Goal: Task Accomplishment & Management: Complete application form

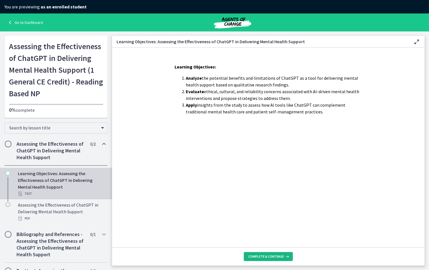
click at [270, 254] on span "Complete & continue" at bounding box center [266, 256] width 36 height 4
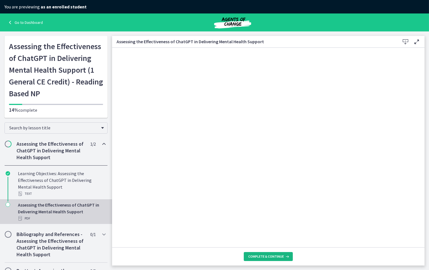
click at [272, 256] on span "Complete & continue" at bounding box center [266, 256] width 36 height 4
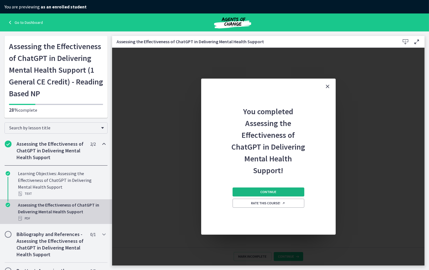
click at [250, 189] on button "Continue" at bounding box center [269, 191] width 72 height 9
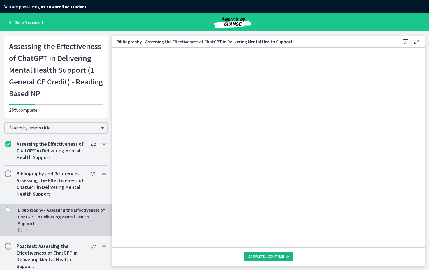
click at [284, 253] on button "Complete & continue" at bounding box center [268, 256] width 49 height 9
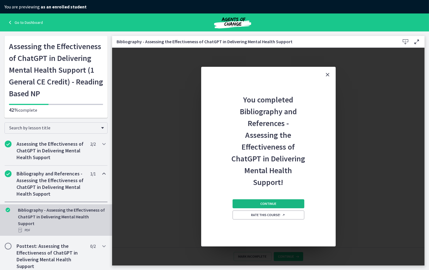
click at [262, 203] on span "Continue" at bounding box center [268, 203] width 16 height 4
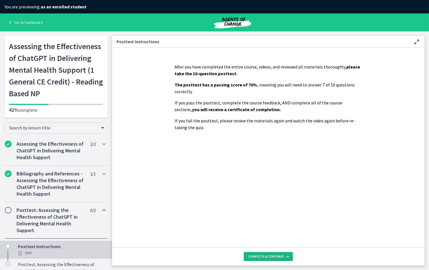
click at [260, 256] on span "Complete & continue" at bounding box center [266, 256] width 36 height 4
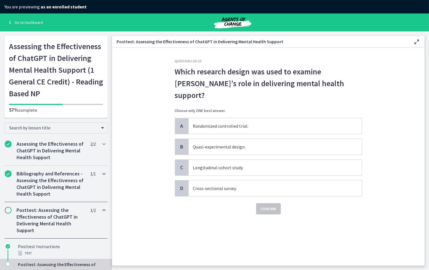
scroll to position [31, 0]
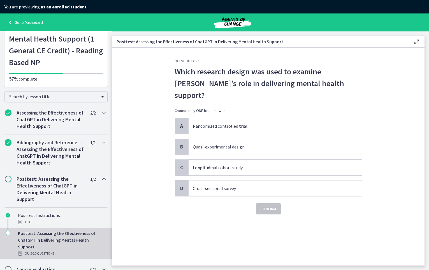
click at [57, 261] on div "Course Evaluation 0 / 2 Completed" at bounding box center [55, 269] width 103 height 16
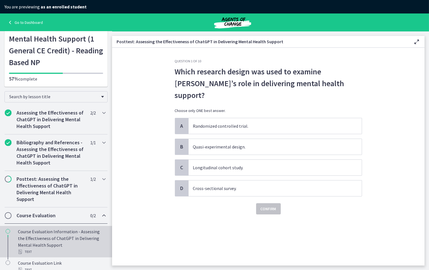
click at [53, 234] on div "Course Evaluation Information - Assessing the Effectiveness of ChatGPT in Deliv…" at bounding box center [61, 241] width 87 height 27
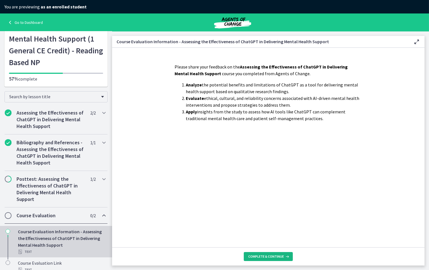
click at [270, 258] on button "Complete & continue" at bounding box center [268, 256] width 49 height 9
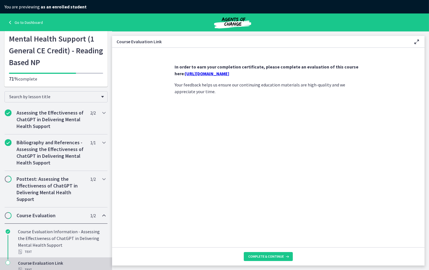
click at [205, 73] on link "[URL][DOMAIN_NAME]" at bounding box center [207, 74] width 44 height 6
